Goal: Find specific page/section

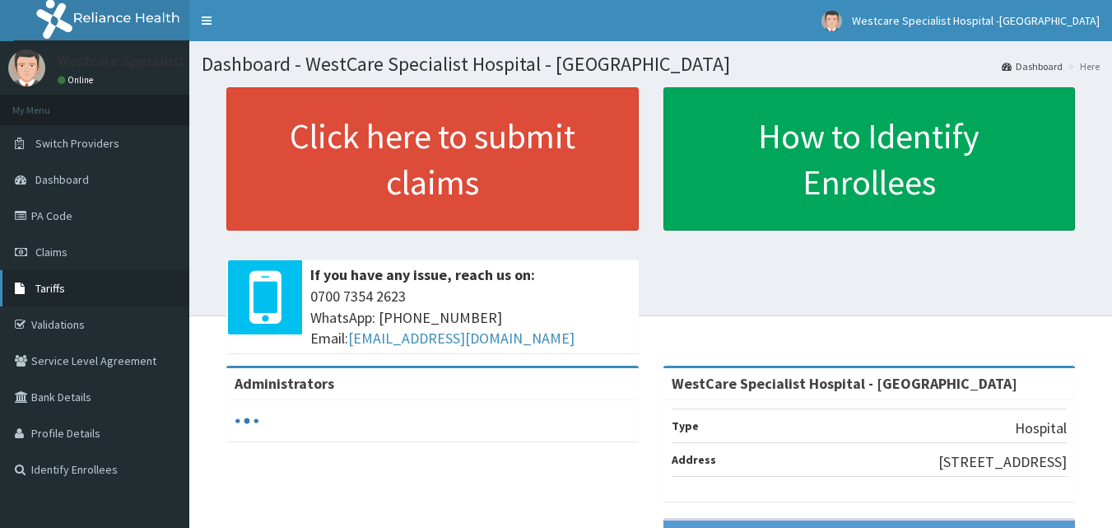
click at [78, 296] on link "Tariffs" at bounding box center [94, 288] width 189 height 36
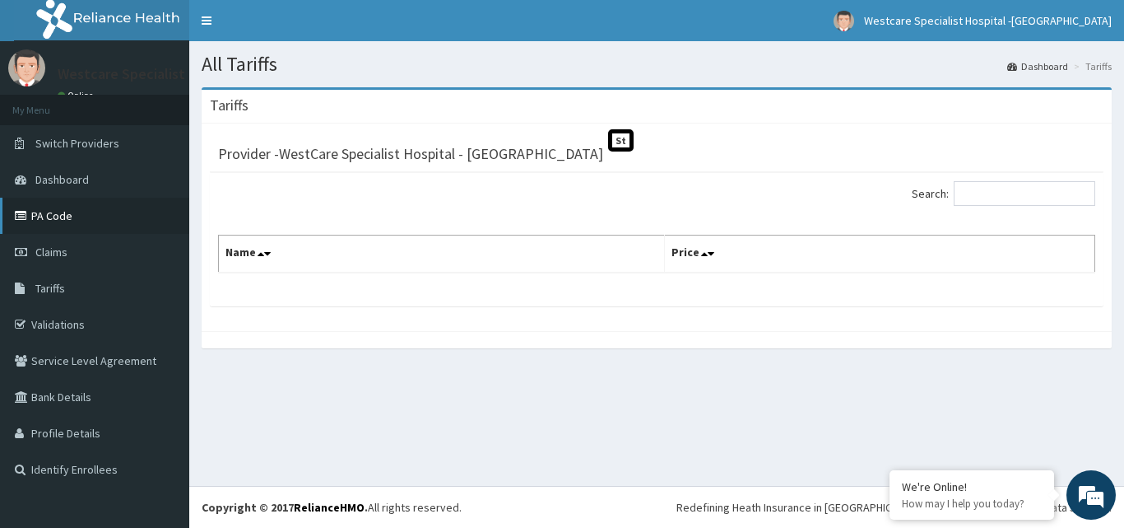
click at [61, 217] on link "PA Code" at bounding box center [94, 216] width 189 height 36
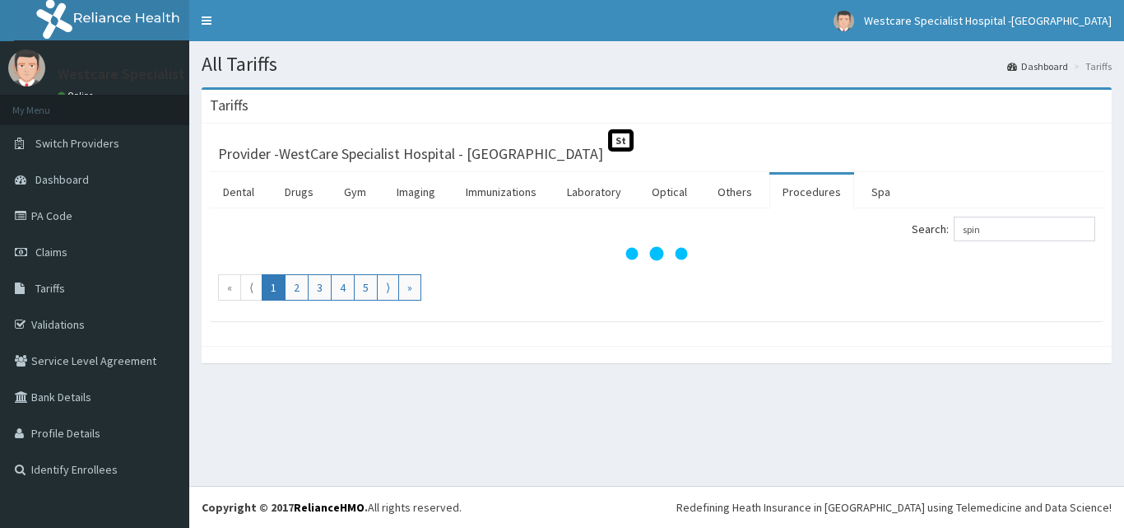
type input "spin"
